Goal: Information Seeking & Learning: Learn about a topic

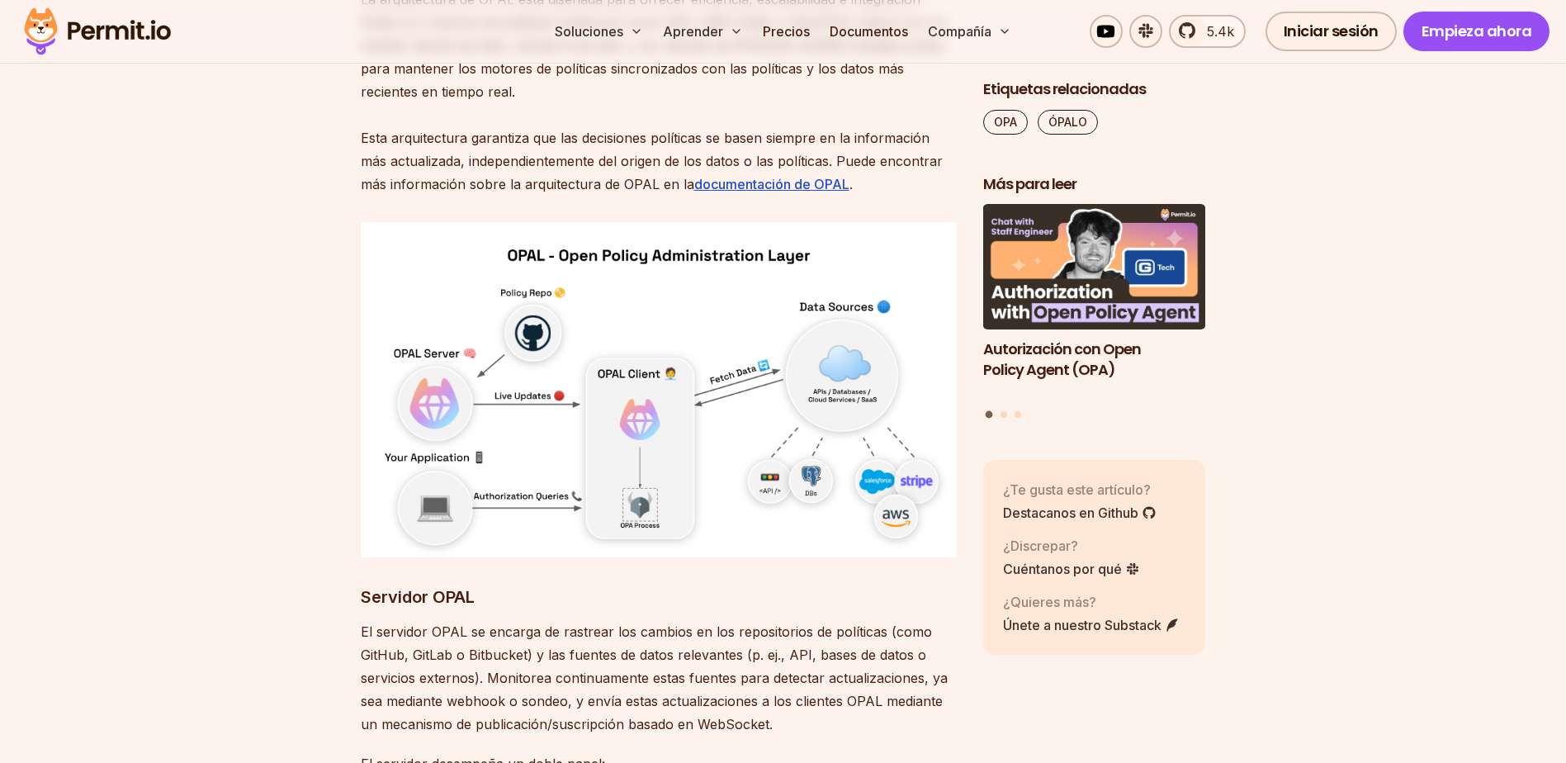
scroll to position [6579, 0]
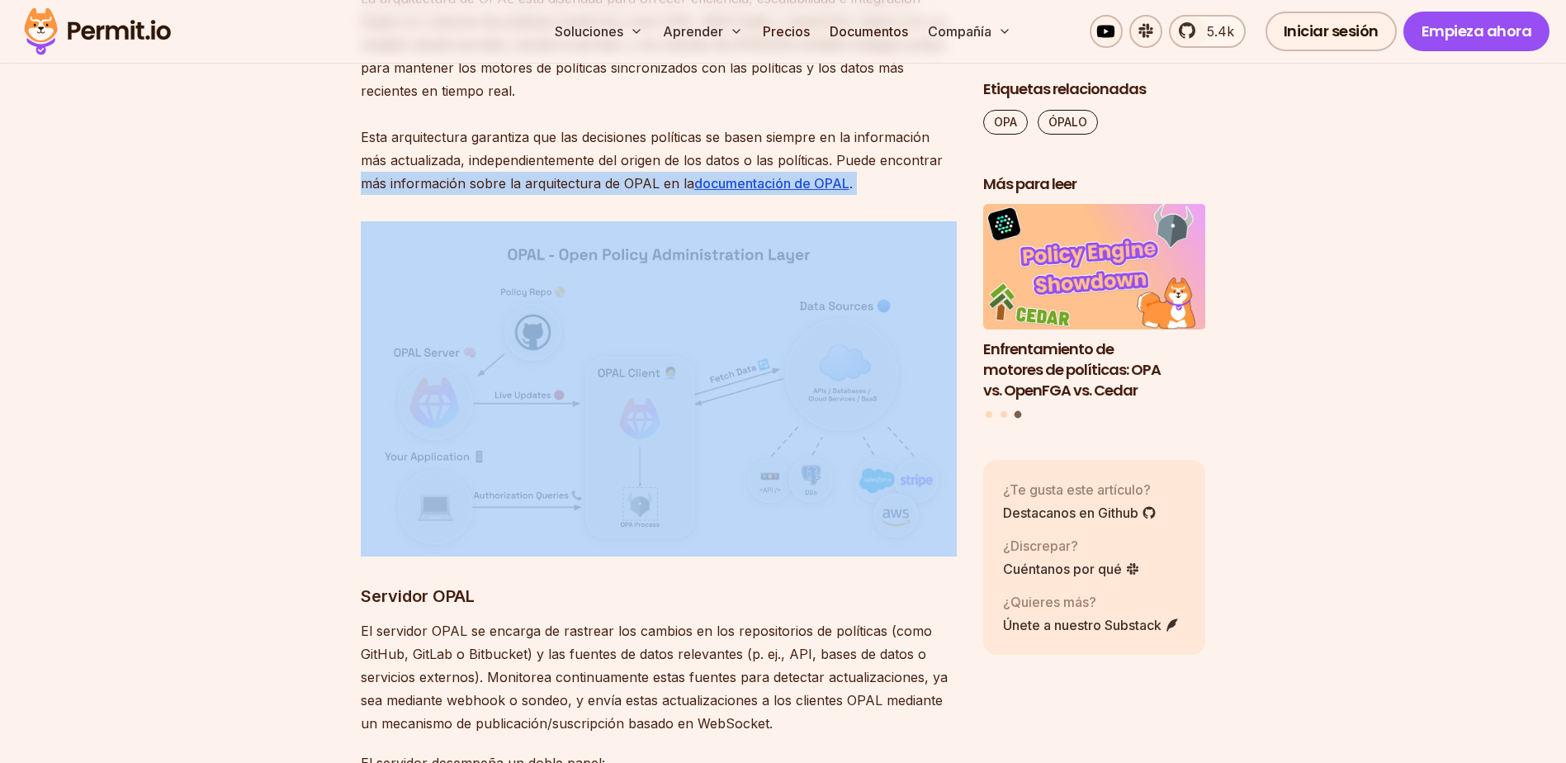
drag, startPoint x: 256, startPoint y: 183, endPoint x: 818, endPoint y: 556, distance: 674.4
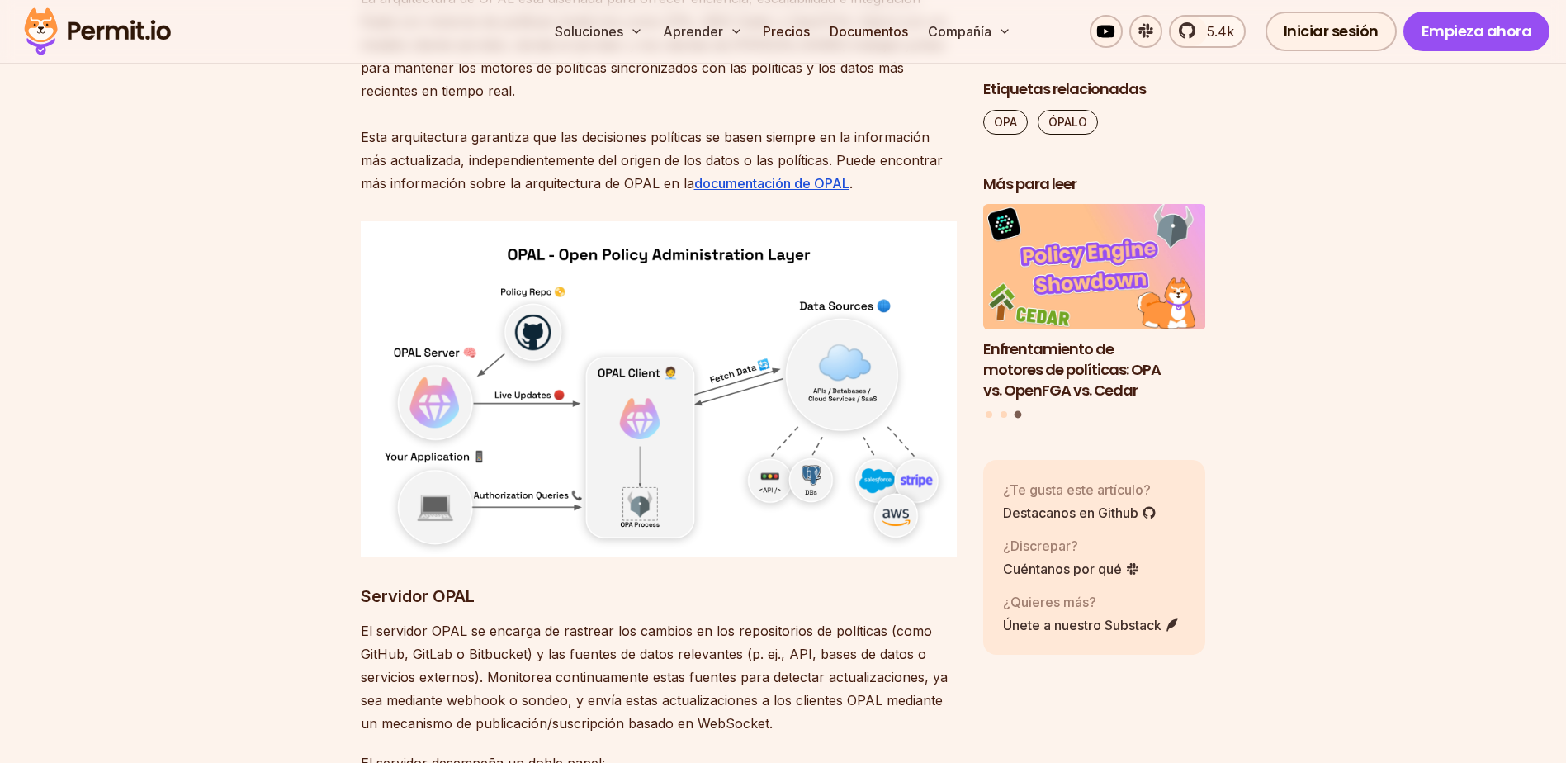
drag, startPoint x: 818, startPoint y: 556, endPoint x: 931, endPoint y: 585, distance: 116.8
click at [931, 585] on h3 "Servidor OPAL" at bounding box center [659, 596] width 596 height 26
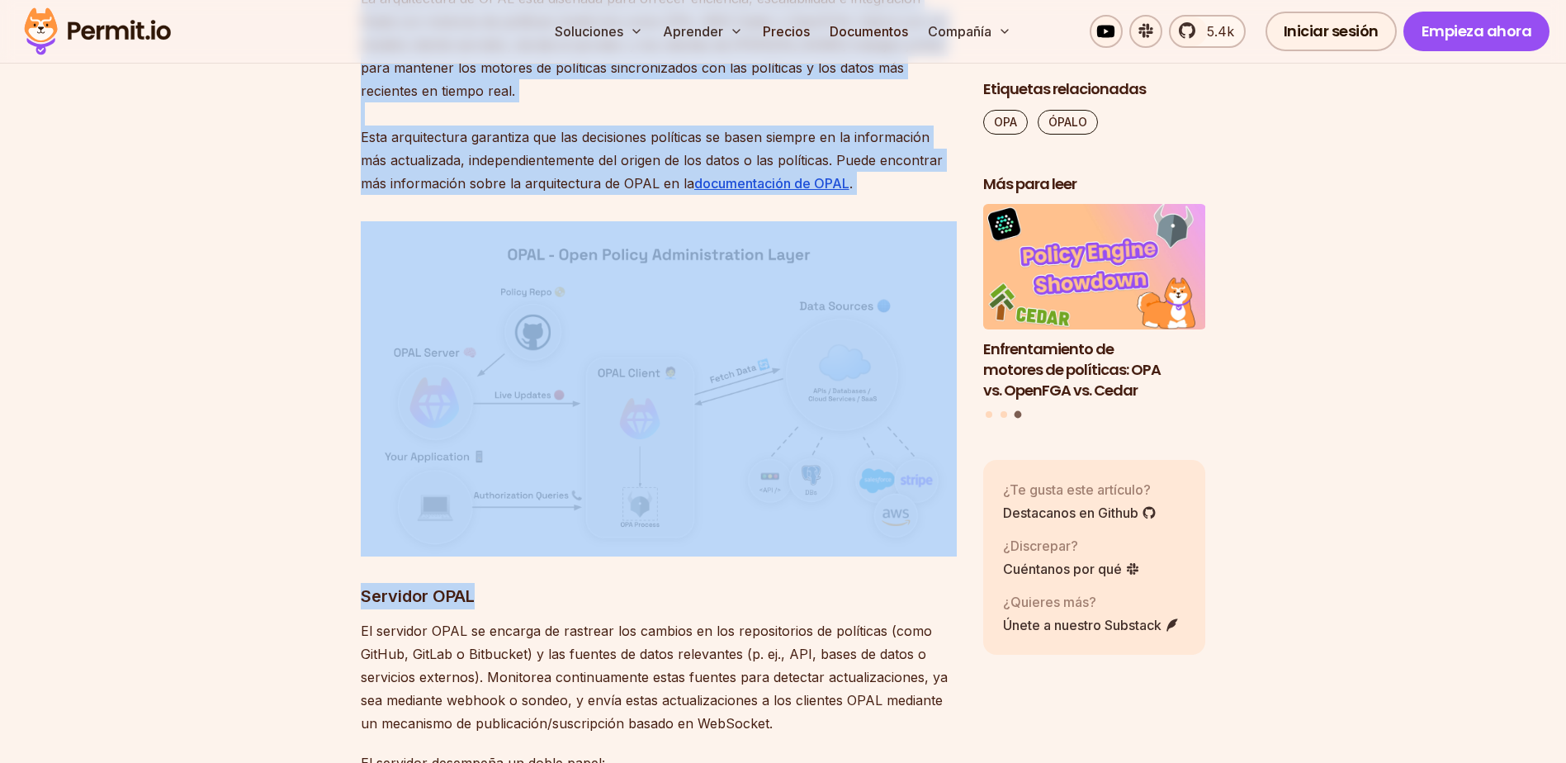
drag, startPoint x: 961, startPoint y: 594, endPoint x: 315, endPoint y: 222, distance: 745.4
drag, startPoint x: 315, startPoint y: 222, endPoint x: 289, endPoint y: 217, distance: 26.9
drag, startPoint x: 239, startPoint y: 215, endPoint x: 943, endPoint y: 573, distance: 789.5
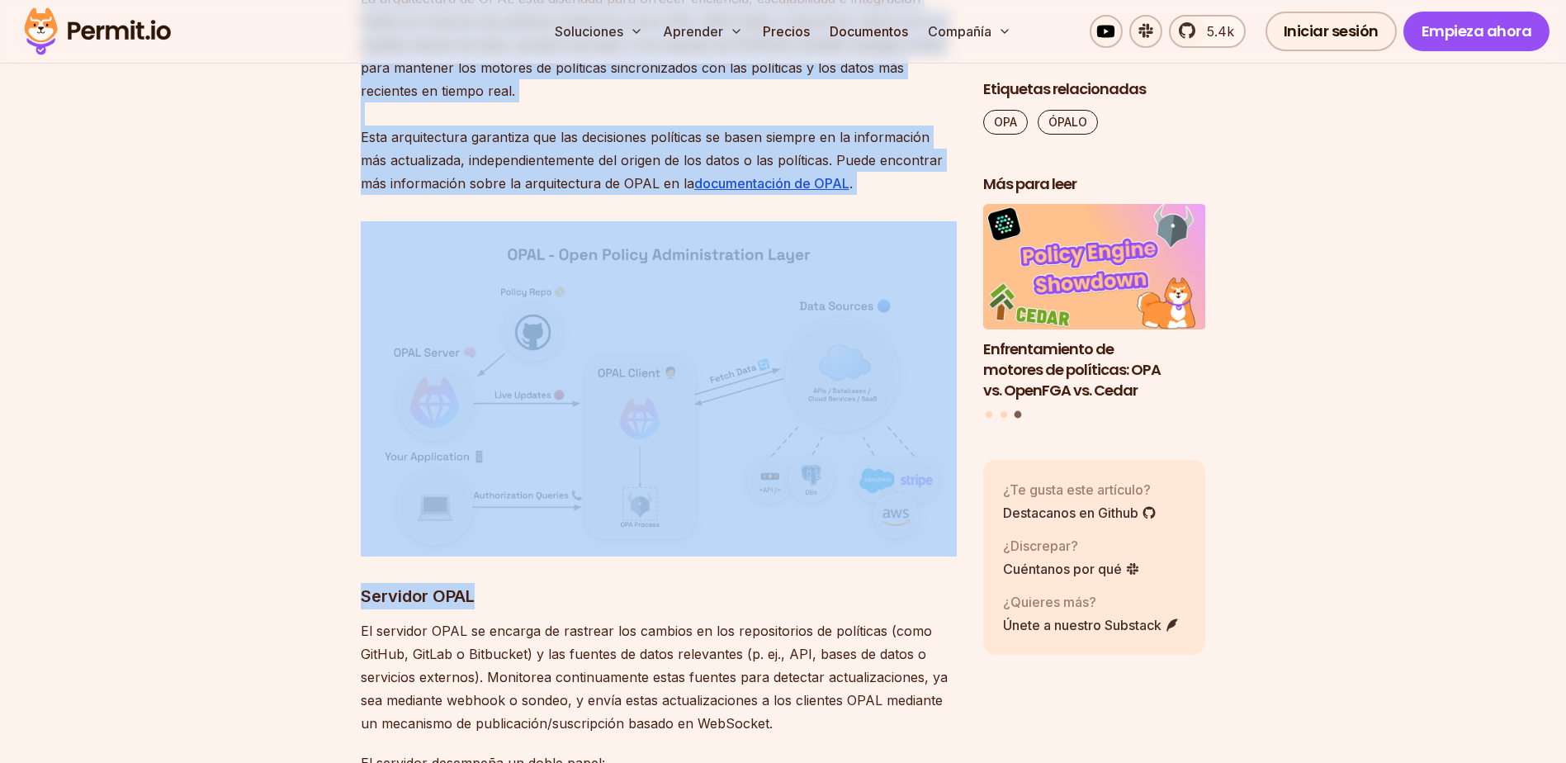
drag, startPoint x: 943, startPoint y: 573, endPoint x: 952, endPoint y: 581, distance: 12.3
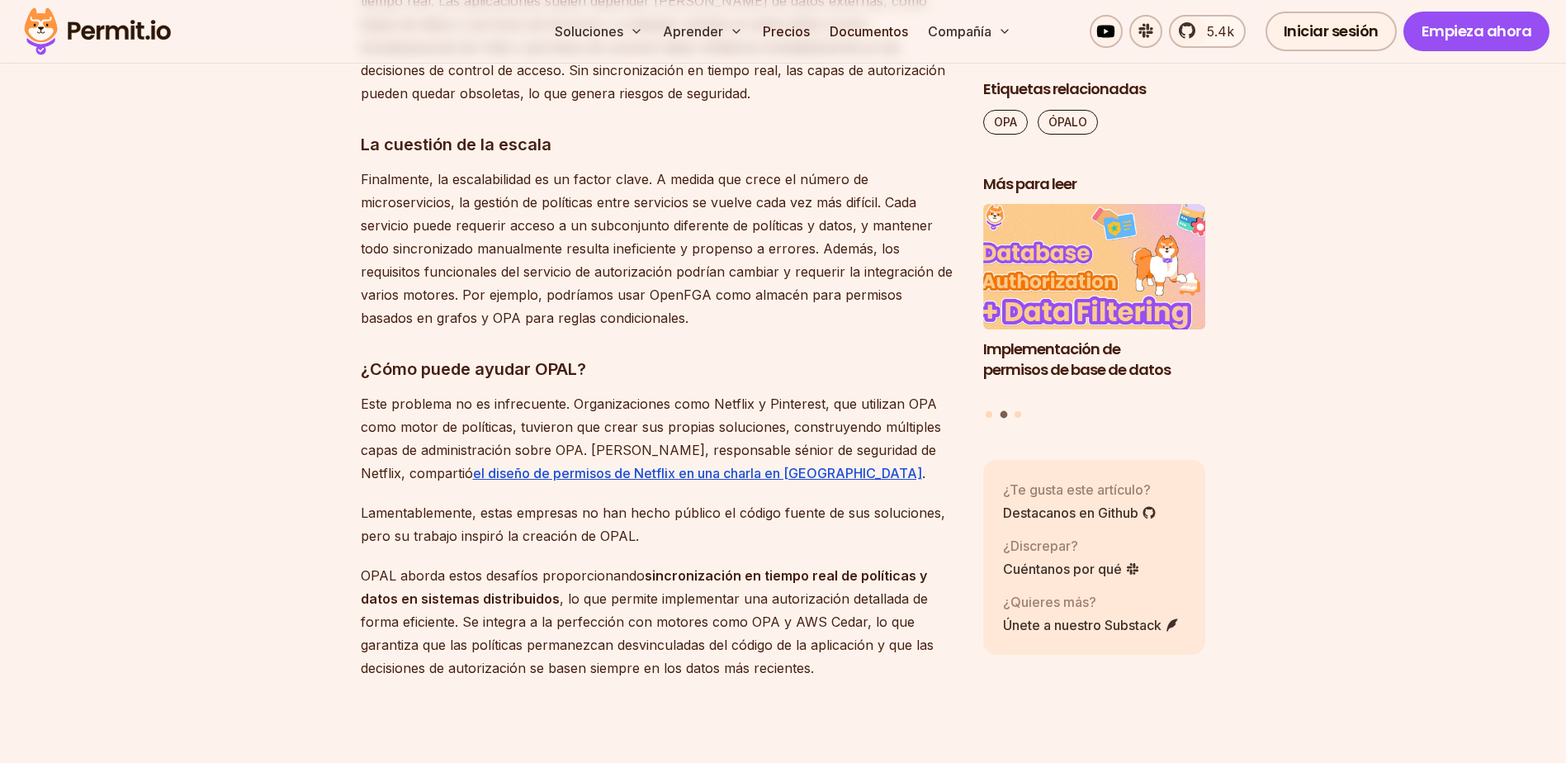
scroll to position [2477, 0]
